Goal: Communication & Community: Answer question/provide support

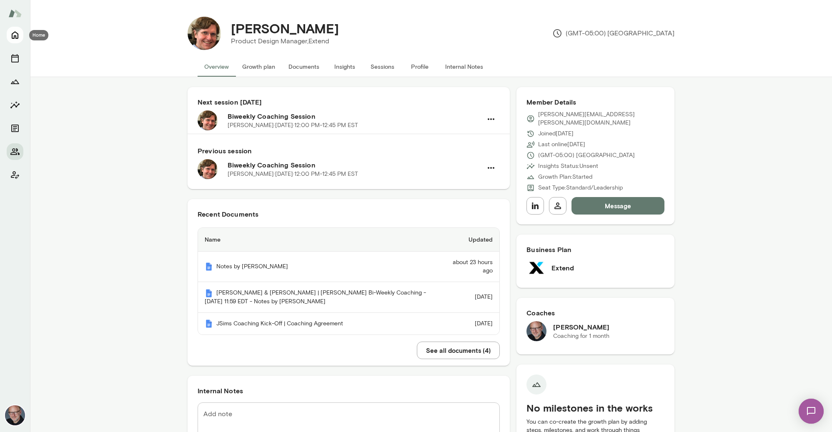
click at [16, 37] on icon "Home" at bounding box center [15, 36] width 7 height 8
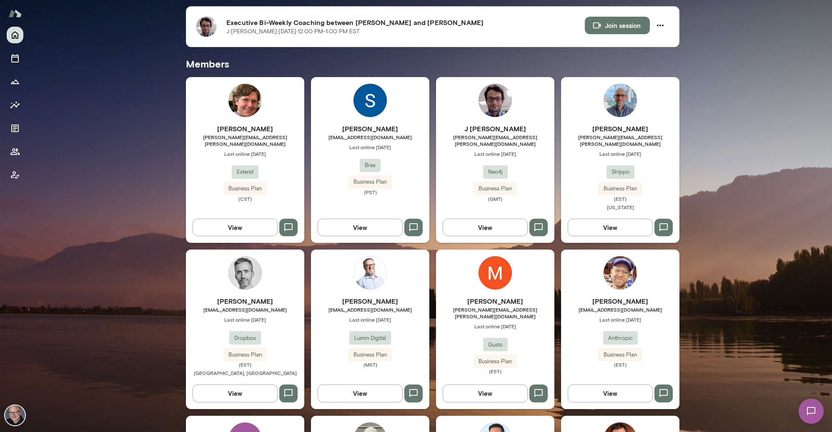
scroll to position [211, 0]
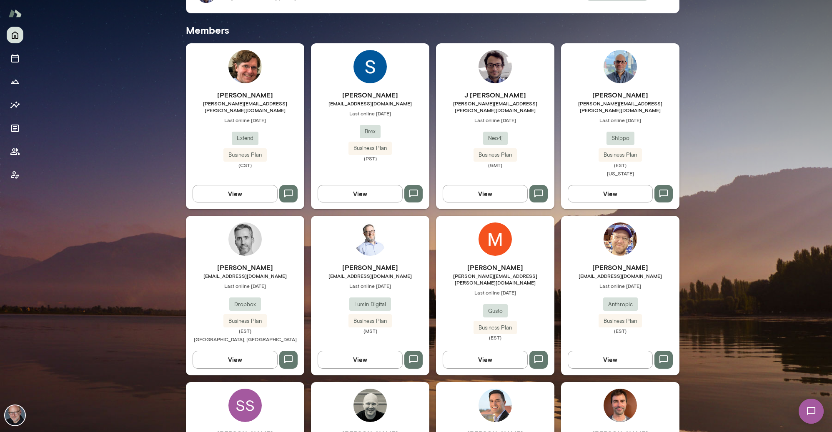
click at [477, 95] on h6 "J [PERSON_NAME]" at bounding box center [495, 95] width 118 height 10
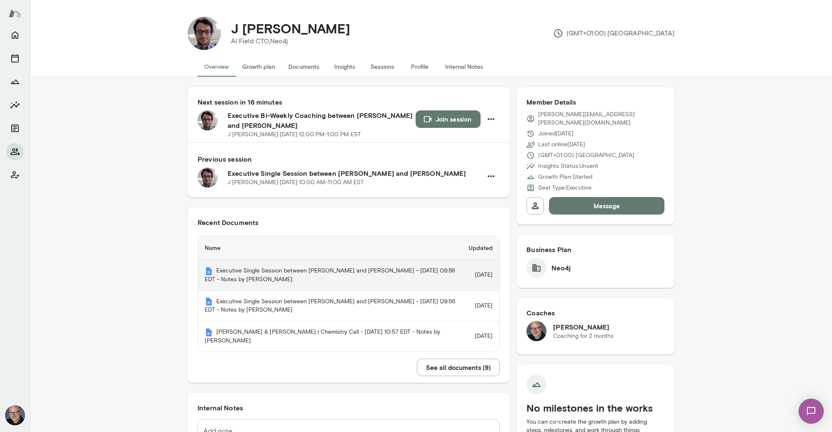
click at [286, 276] on th "Executive Single Session between [PERSON_NAME] and [PERSON_NAME] - [DATE] 09:59…" at bounding box center [330, 275] width 264 height 31
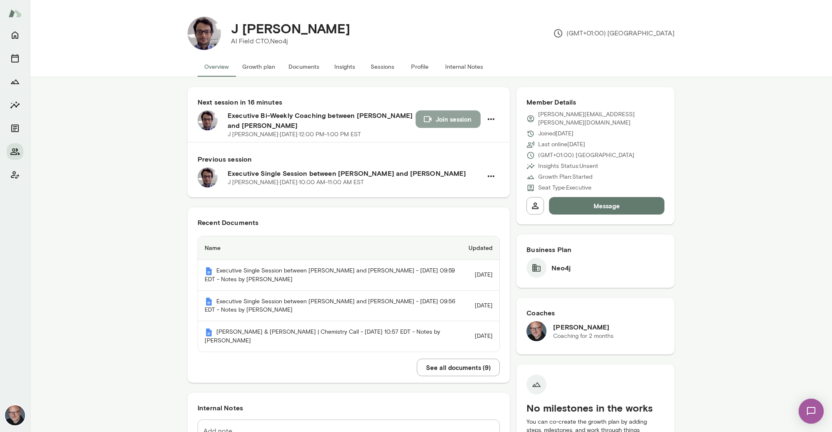
click at [441, 121] on button "Join session" at bounding box center [448, 120] width 65 height 18
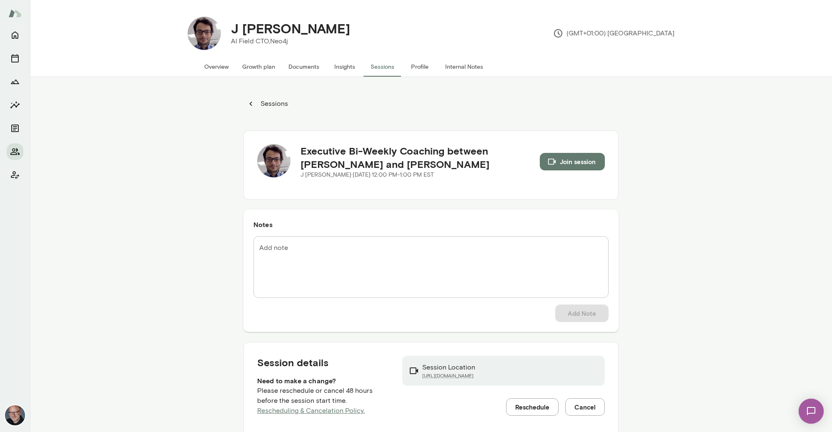
click at [468, 65] on button "Internal Notes" at bounding box center [464, 67] width 51 height 20
